Goal: Information Seeking & Learning: Learn about a topic

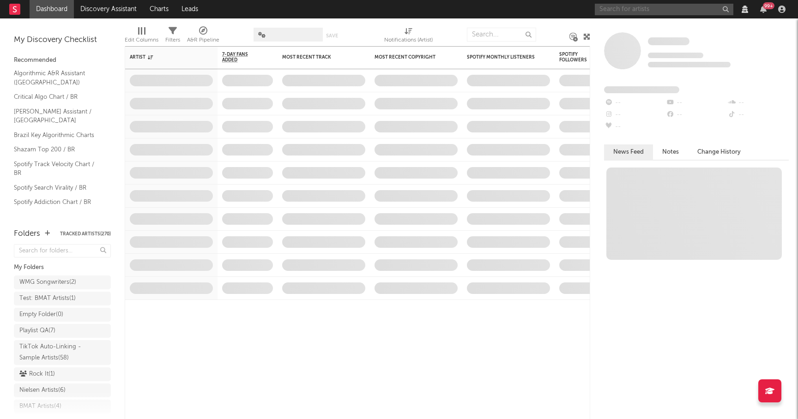
click at [614, 8] on input "text" at bounding box center [664, 10] width 138 height 12
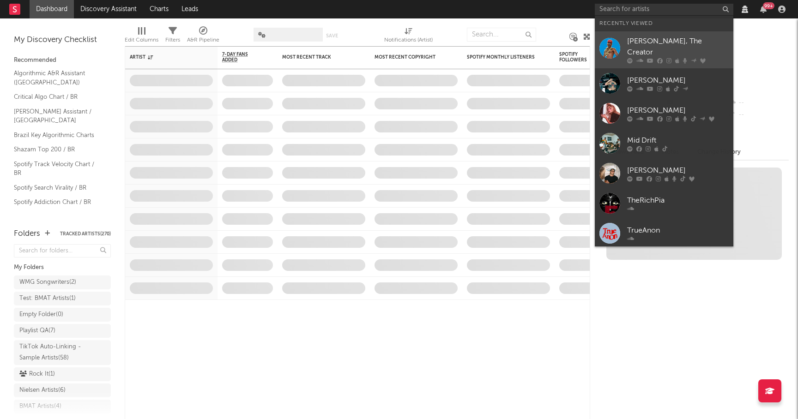
click at [655, 58] on div at bounding box center [678, 61] width 102 height 6
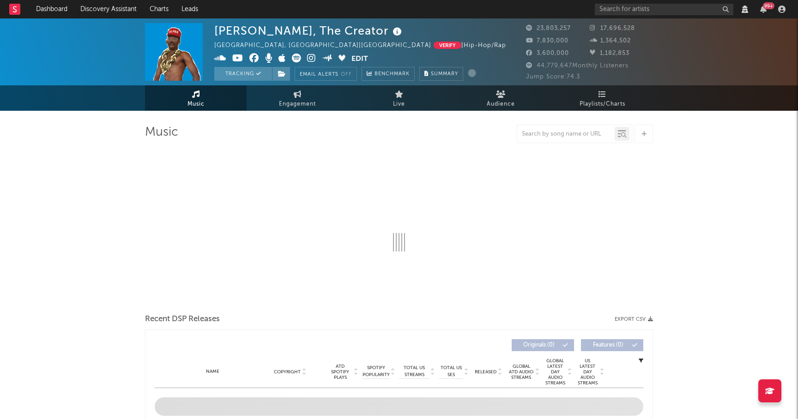
select select "View all"
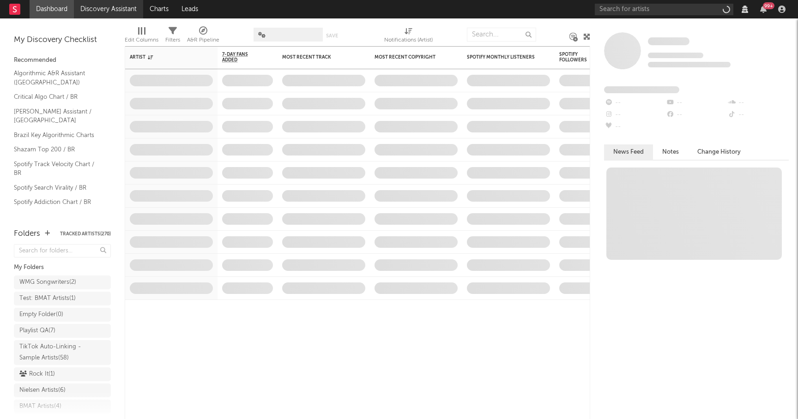
click at [115, 7] on link "Discovery Assistant" at bounding box center [108, 9] width 69 height 18
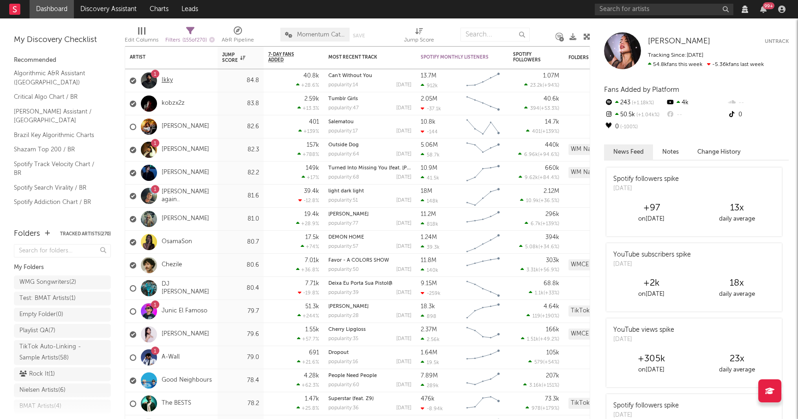
click at [168, 78] on link "Ikky" at bounding box center [167, 81] width 11 height 8
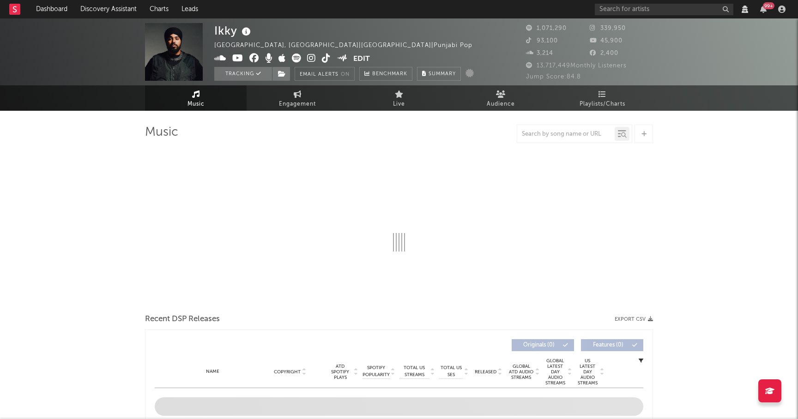
select select "View all"
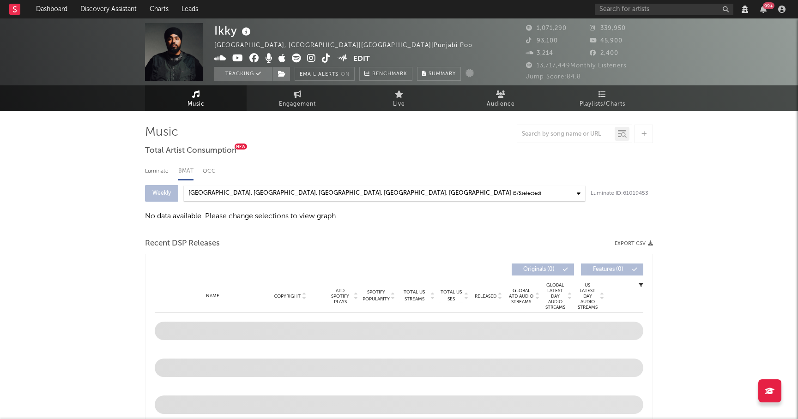
select select "View all"
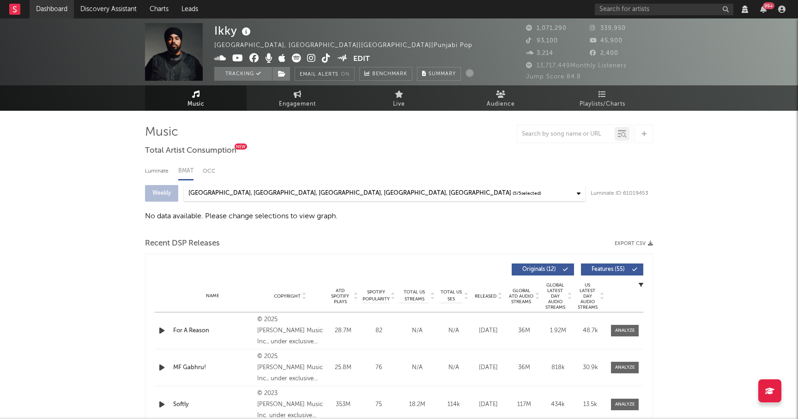
click at [49, 12] on link "Dashboard" at bounding box center [52, 9] width 44 height 18
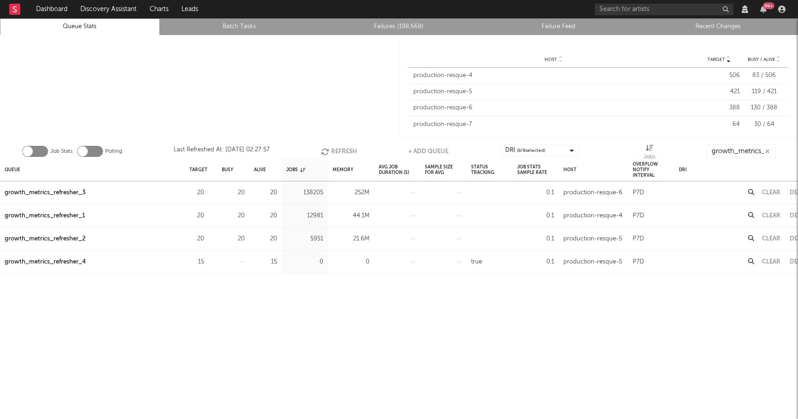
click at [336, 149] on button "Refresh" at bounding box center [339, 152] width 36 height 14
click at [13, 166] on div "Queue" at bounding box center [13, 170] width 16 height 20
click at [74, 241] on div "growth_metrics_refresher_3" at bounding box center [45, 239] width 81 height 11
click at [337, 151] on button "Refresh" at bounding box center [337, 152] width 36 height 14
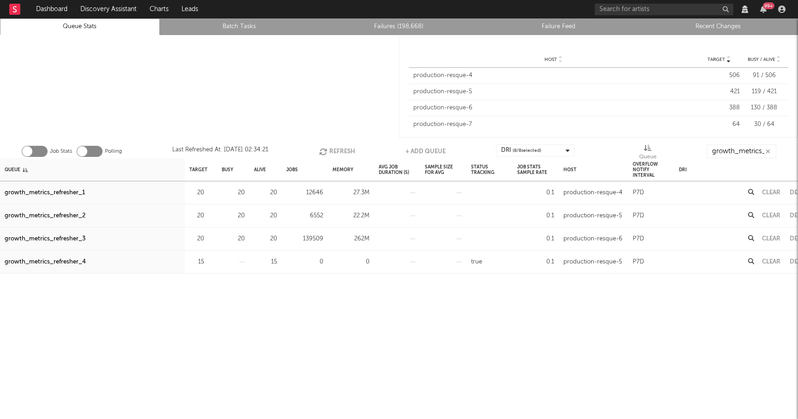
click at [340, 147] on button "Refresh" at bounding box center [337, 152] width 36 height 14
click at [74, 239] on div "growth_metrics_refresher_3" at bounding box center [45, 239] width 81 height 11
click at [343, 155] on button "Refresh" at bounding box center [337, 152] width 36 height 14
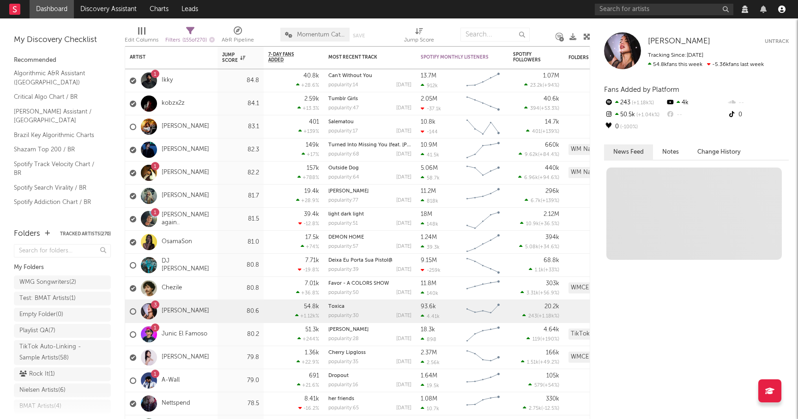
click at [782, 7] on icon "button" at bounding box center [781, 9] width 7 height 7
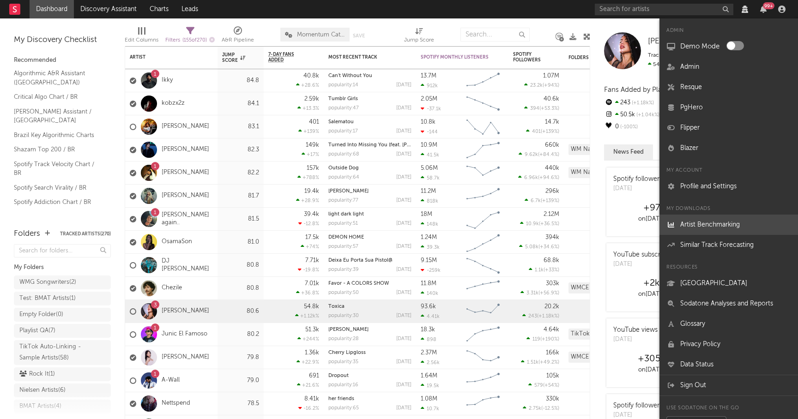
click at [703, 222] on link "Artist Benchmarking" at bounding box center [728, 225] width 138 height 20
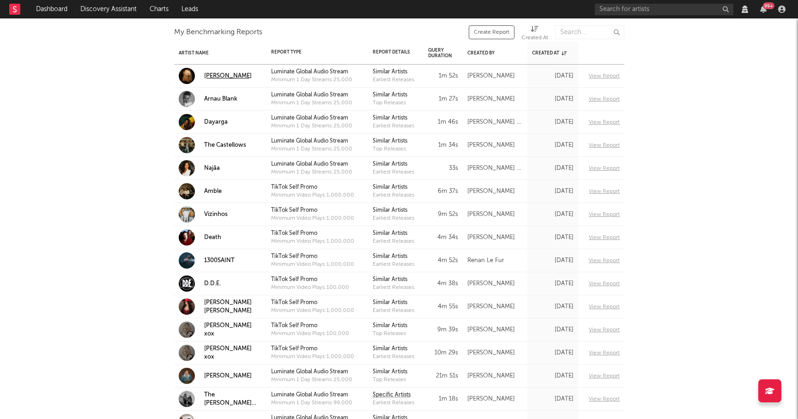
click at [229, 74] on div "[PERSON_NAME]" at bounding box center [228, 76] width 48 height 8
click at [600, 79] on link "View Report" at bounding box center [604, 76] width 31 height 11
